Goal: Task Accomplishment & Management: Complete application form

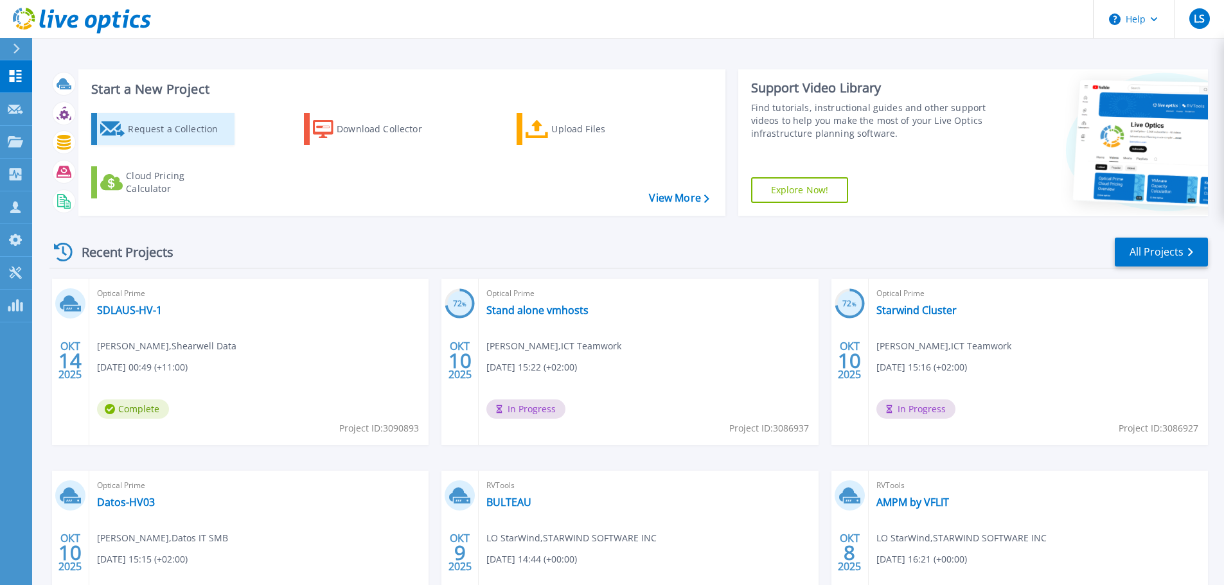
click at [191, 127] on div "Request a Collection" at bounding box center [179, 129] width 103 height 26
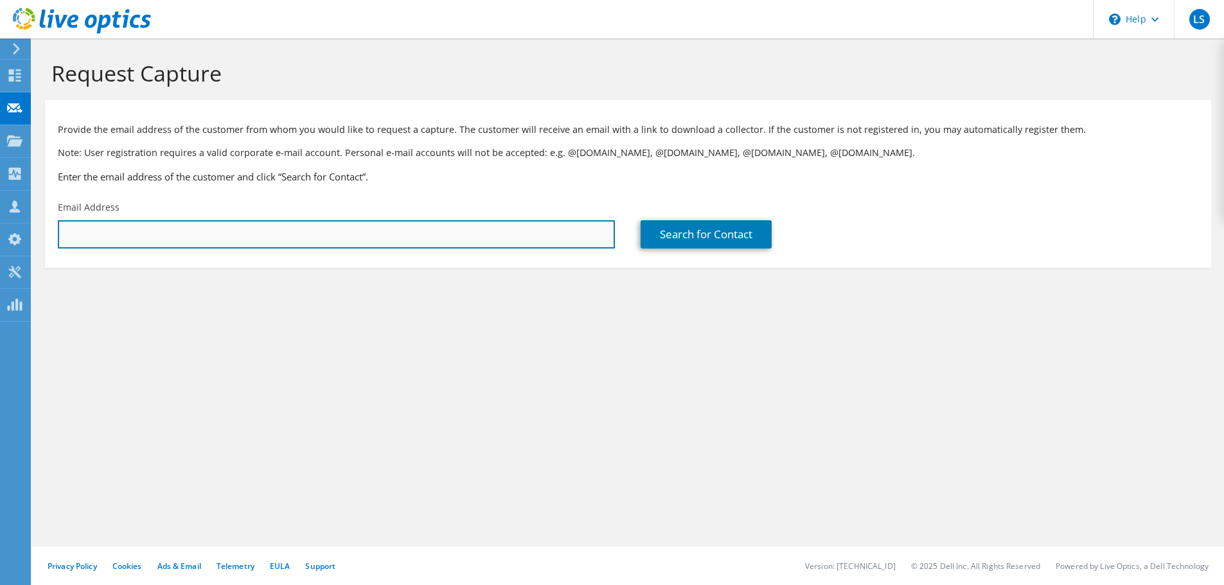
click at [408, 236] on input "text" at bounding box center [336, 234] width 557 height 28
paste input "andrew.huster@acculonenergy.com"
type input "andrew.huster@acculonenergy.com"
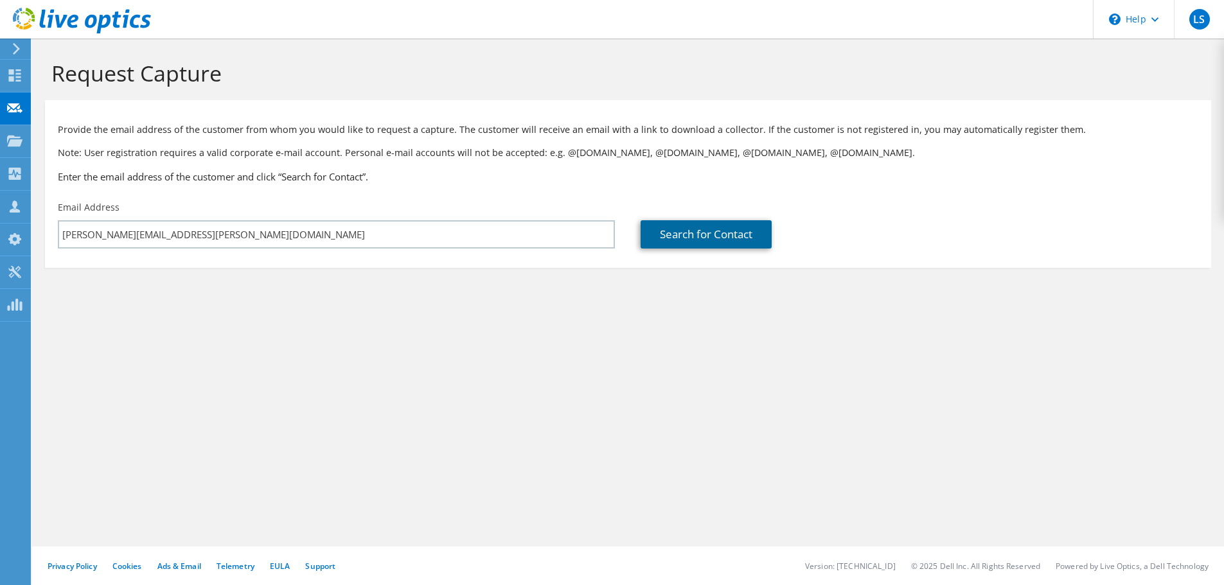
click at [657, 235] on link "Search for Contact" at bounding box center [706, 234] width 131 height 28
type input "Acculon Energy"
type input "Andrew"
type input "Huster"
type input "United States"
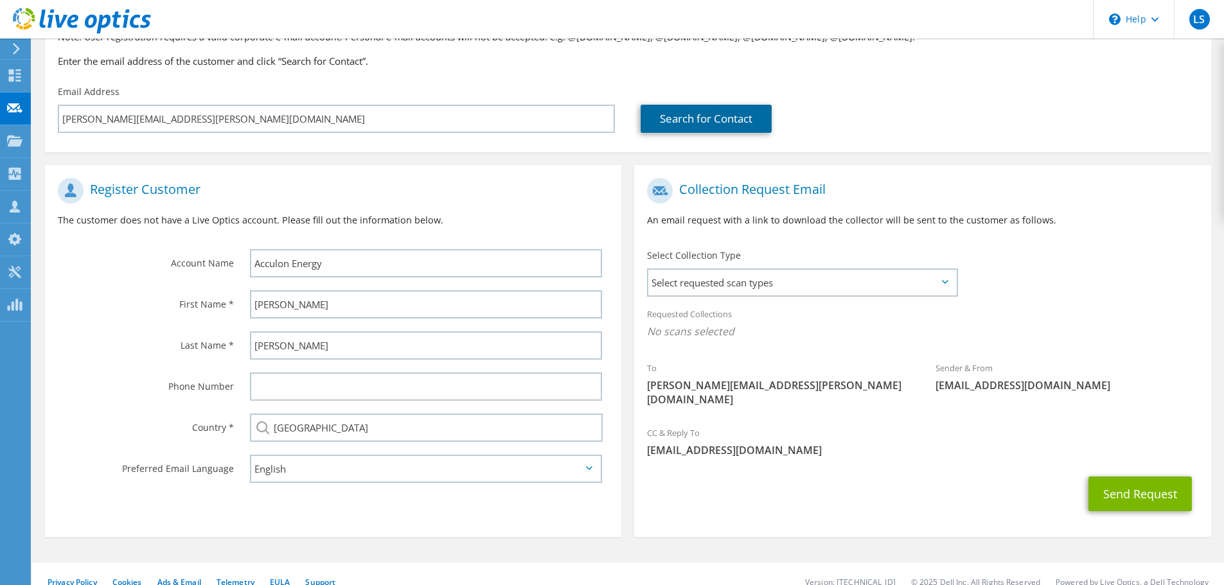
scroll to position [118, 0]
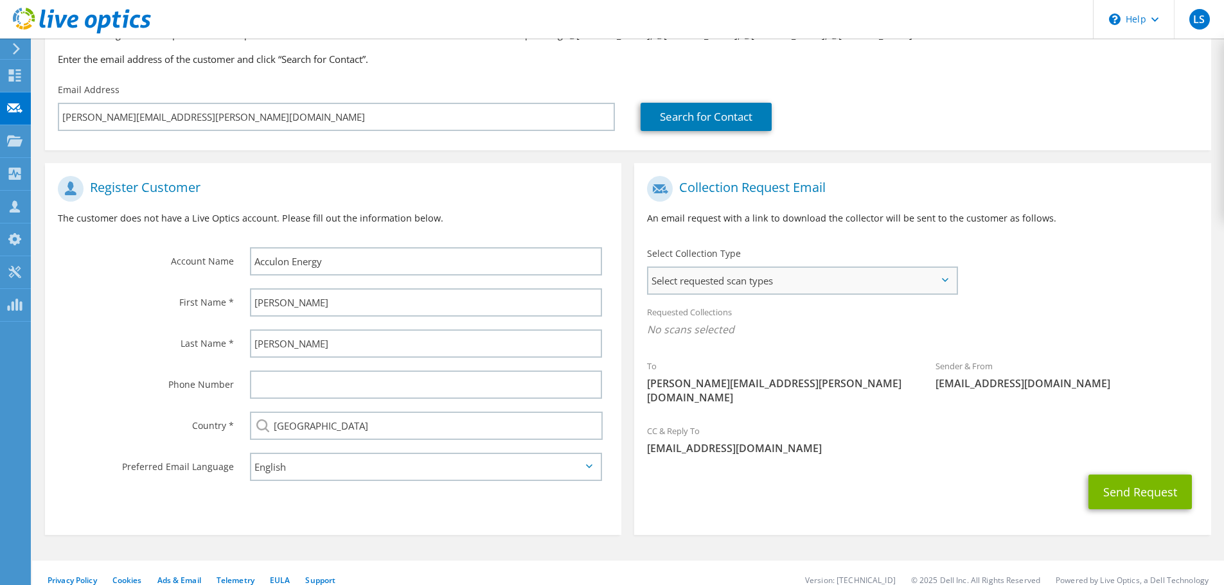
click at [742, 278] on span "Select requested scan types" at bounding box center [802, 281] width 308 height 26
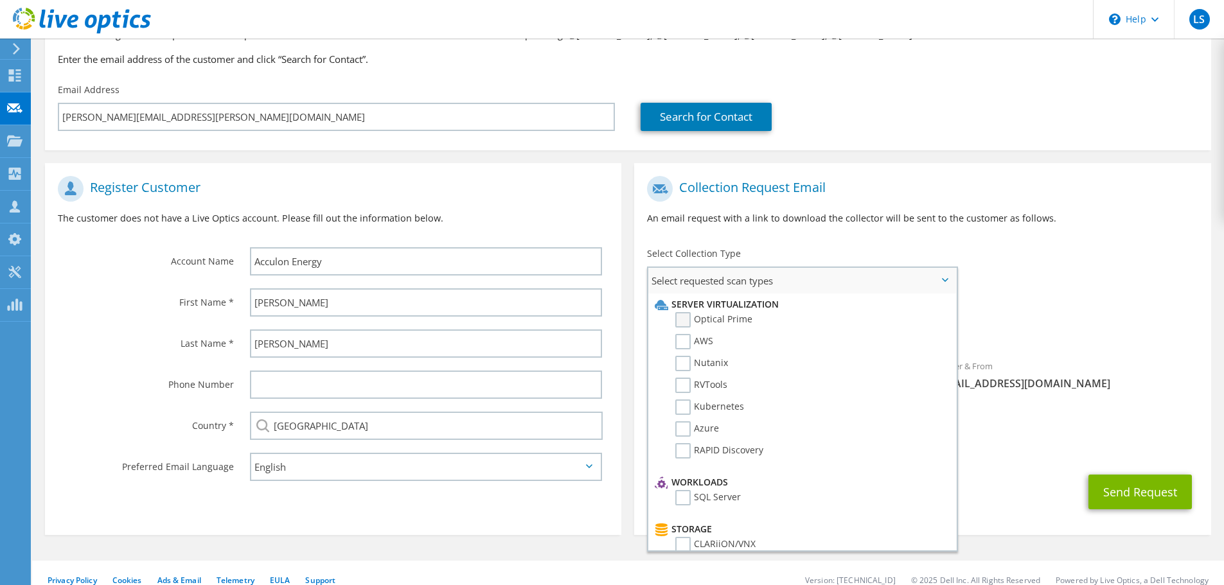
click at [689, 323] on label "Optical Prime" at bounding box center [713, 319] width 77 height 15
click at [0, 0] on input "Optical Prime" at bounding box center [0, 0] width 0 height 0
click at [946, 278] on span "Select requested scan types" at bounding box center [802, 281] width 308 height 26
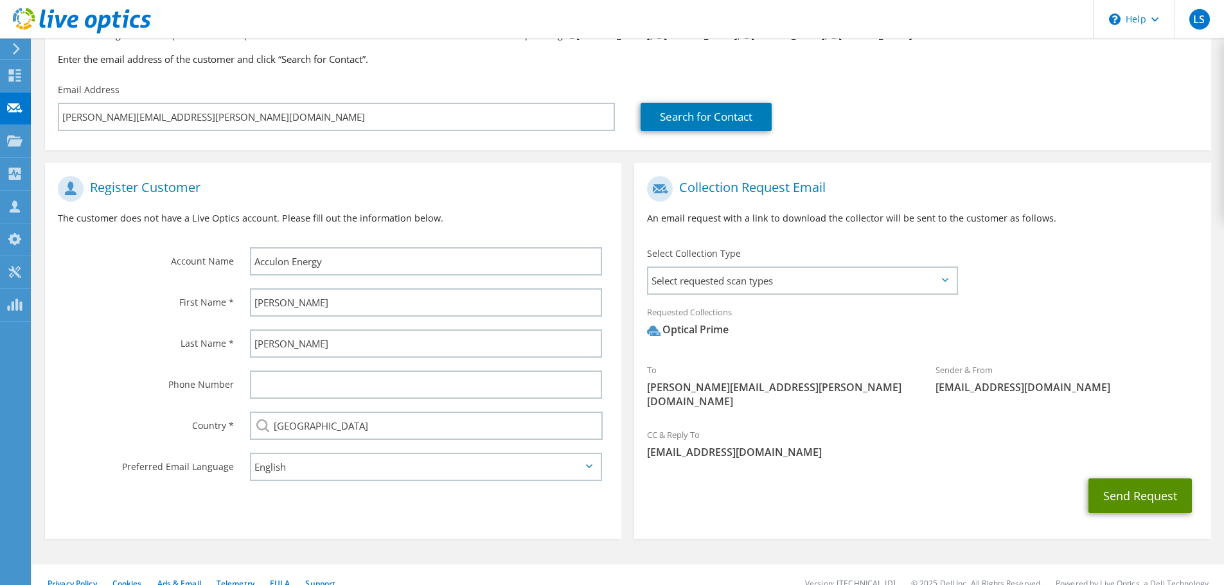
click at [1111, 484] on button "Send Request" at bounding box center [1140, 496] width 103 height 35
